Goal: Find specific page/section: Find specific page/section

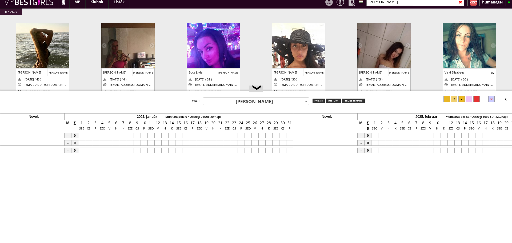
scroll to position [24, 0]
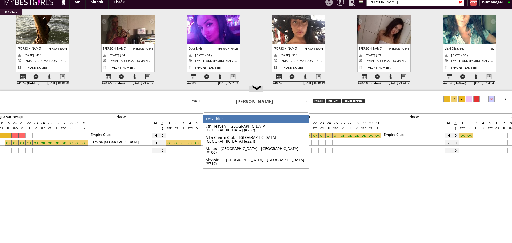
click at [275, 101] on span "[PERSON_NAME]" at bounding box center [256, 101] width 106 height 7
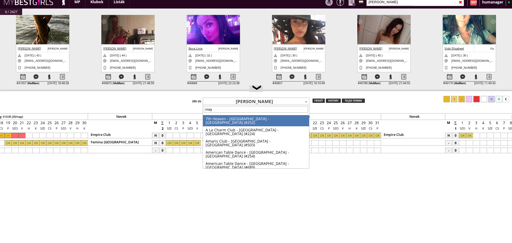
type input "mayr"
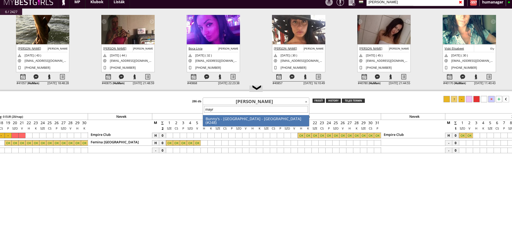
select select "248"
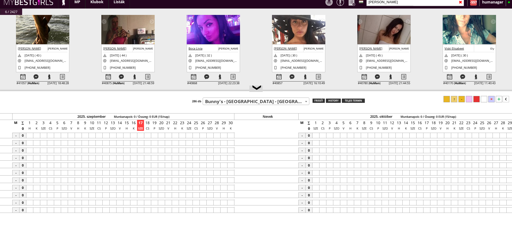
scroll to position [0, 0]
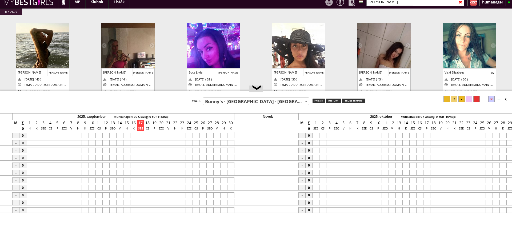
click at [396, 3] on input "[PERSON_NAME]" at bounding box center [415, 2] width 98 height 8
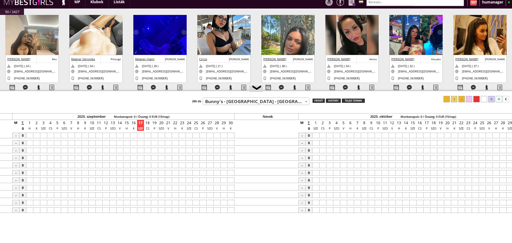
scroll to position [15, 0]
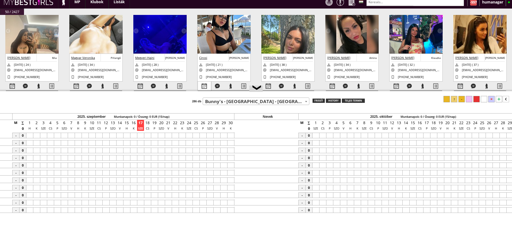
click at [203, 90] on div at bounding box center [204, 86] width 13 height 9
select select "0"
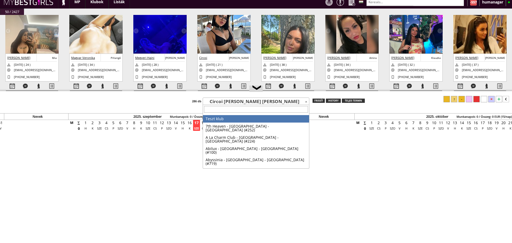
click at [243, 100] on span "Circoi [PERSON_NAME] [PERSON_NAME]" at bounding box center [256, 101] width 106 height 7
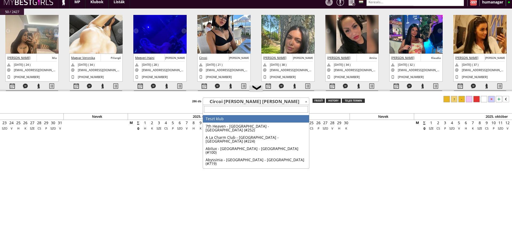
scroll to position [0, 2246]
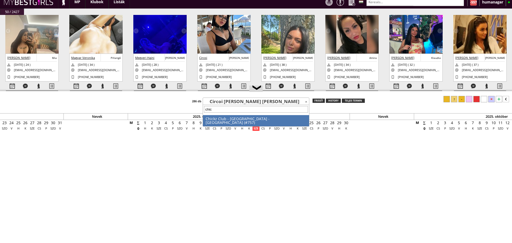
type input "[DEMOGRAPHIC_DATA]"
select select "757"
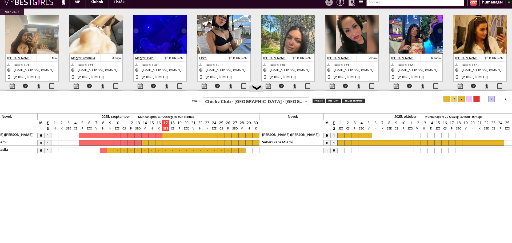
scroll to position [0, 2384]
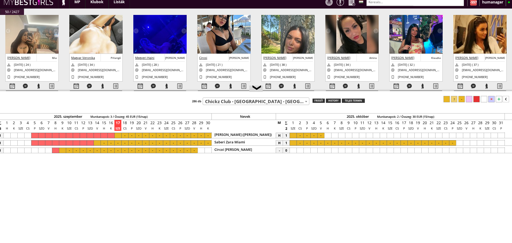
click at [306, 150] on div at bounding box center [306, 151] width 7 height 6
click at [415, 149] on div at bounding box center [417, 151] width 7 height 6
click at [453, 99] on div at bounding box center [454, 99] width 6 height 6
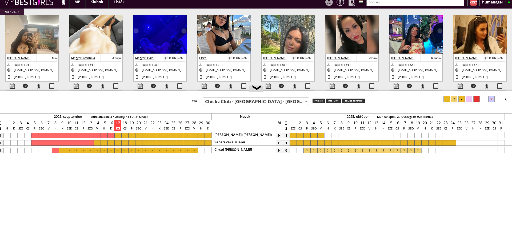
click at [382, 5] on input "text" at bounding box center [415, 2] width 98 height 8
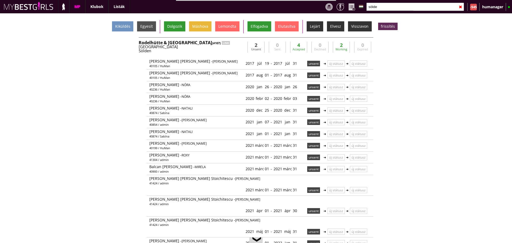
click at [381, 9] on input "sölde" at bounding box center [415, 7] width 98 height 8
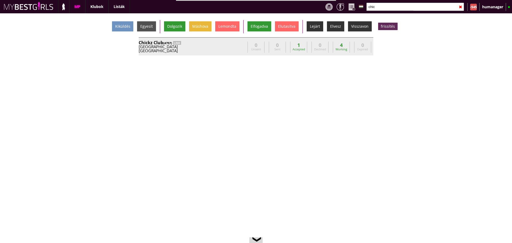
type input "chic"
click at [203, 48] on div "[GEOGRAPHIC_DATA]" at bounding box center [192, 47] width 107 height 4
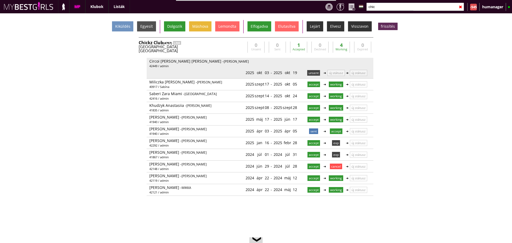
click at [307, 70] on p "unsent" at bounding box center [313, 73] width 13 height 6
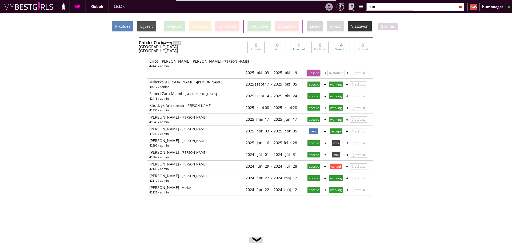
click at [128, 24] on div "Kiküldés" at bounding box center [122, 26] width 21 height 10
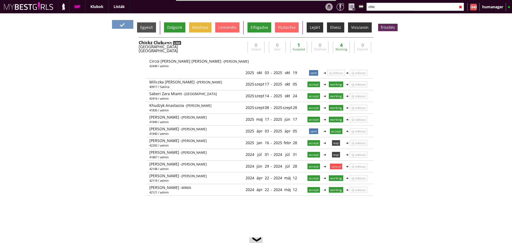
click at [177, 43] on div "LINK" at bounding box center [177, 43] width 8 height 4
